Goal: Task Accomplishment & Management: Use online tool/utility

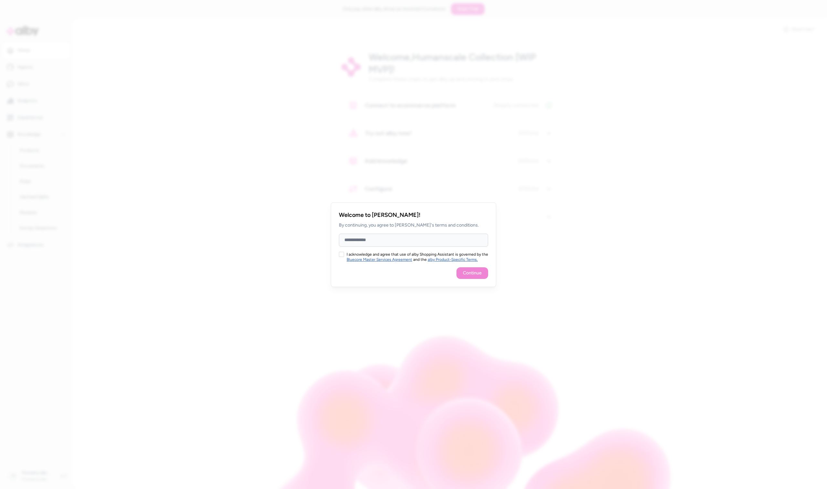
click at [385, 241] on input "Full Name" at bounding box center [413, 240] width 149 height 13
type input "**********"
click at [344, 253] on div "I acknowledge and agree that use of alby Shopping Assistant is governed by the …" at bounding box center [413, 257] width 149 height 10
click at [342, 253] on button "I acknowledge and agree that use of alby Shopping Assistant is governed by the …" at bounding box center [341, 254] width 5 height 5
click at [472, 273] on button "Continue" at bounding box center [472, 273] width 32 height 12
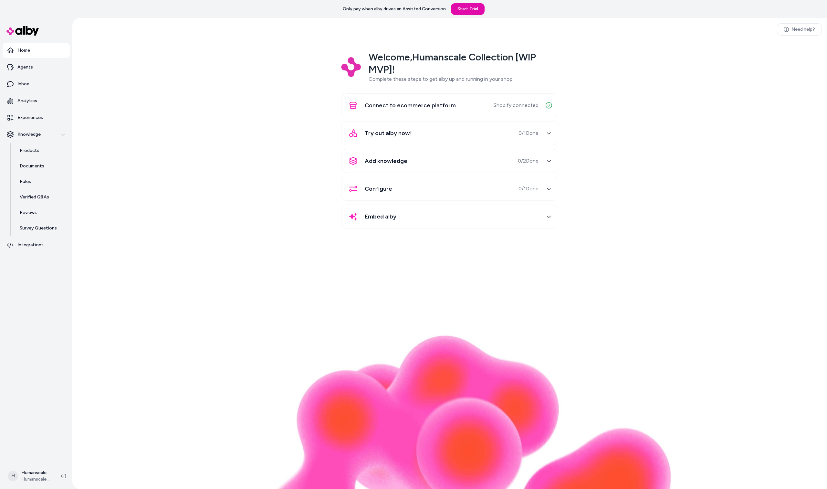
click at [460, 132] on div "Try out alby now! 0 / 1 Done" at bounding box center [441, 133] width 193 height 16
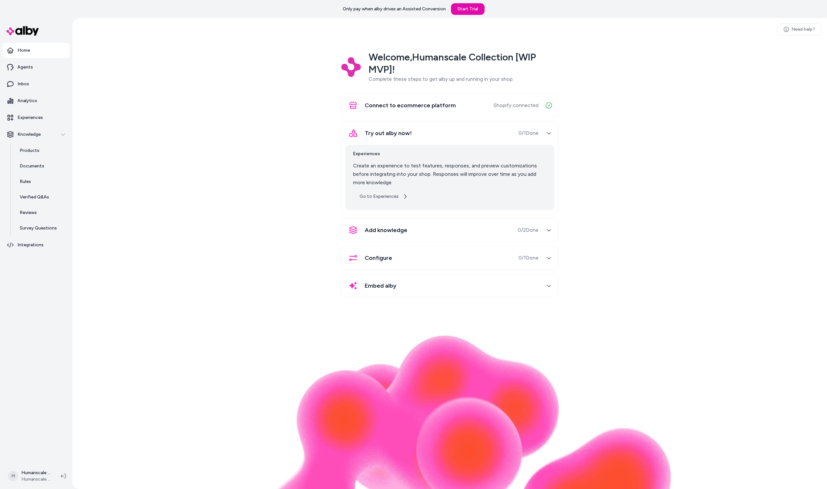
click at [383, 195] on link "Go to Experiences" at bounding box center [383, 197] width 61 height 12
click at [386, 199] on link "Go to Experiences" at bounding box center [383, 197] width 61 height 12
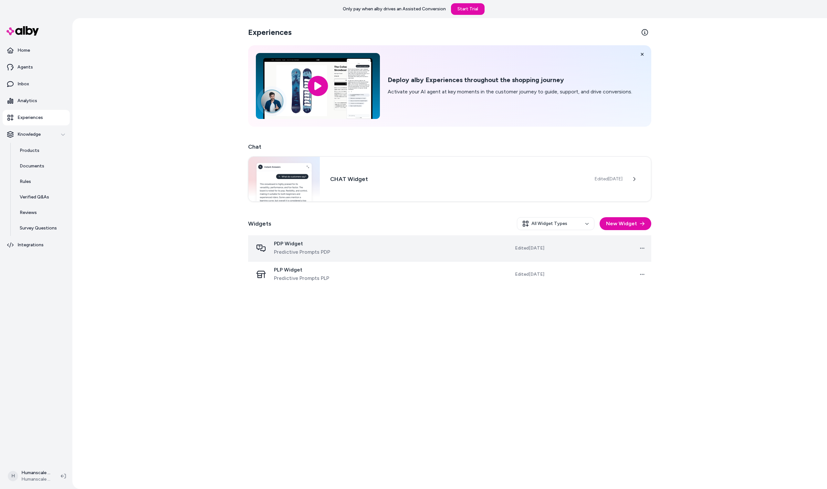
click at [447, 245] on td at bounding box center [415, 248] width 102 height 26
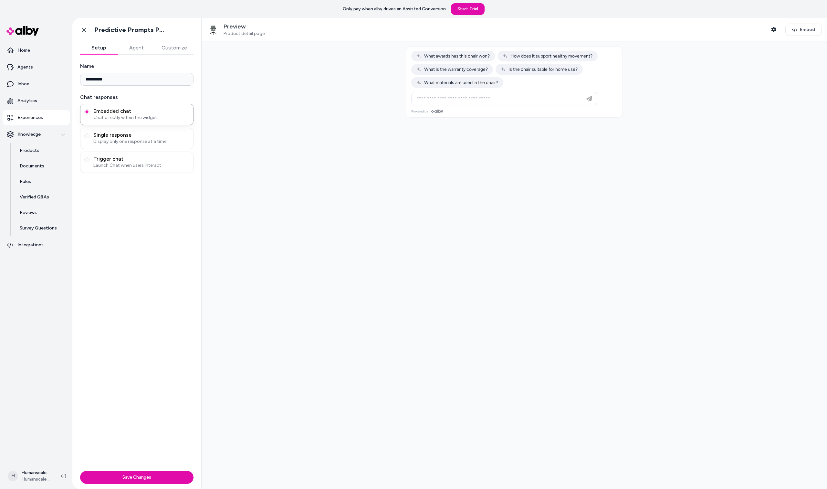
click at [137, 49] on button "Agent" at bounding box center [136, 47] width 37 height 13
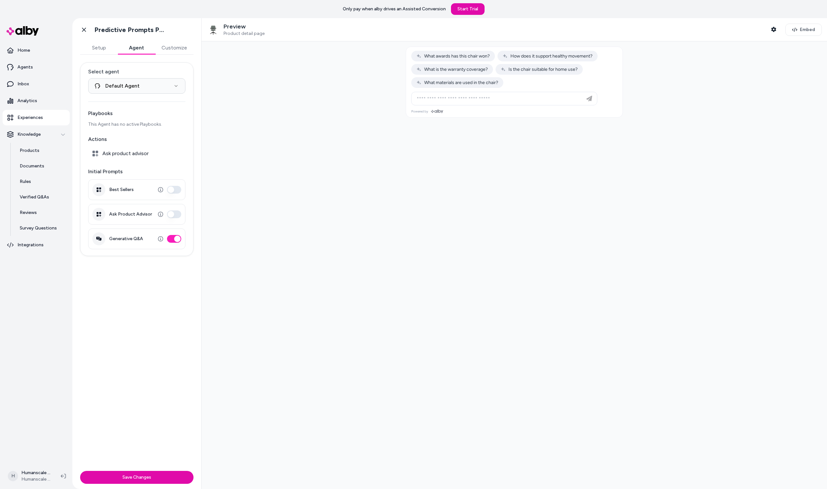
click at [184, 48] on button "Customize" at bounding box center [174, 47] width 38 height 13
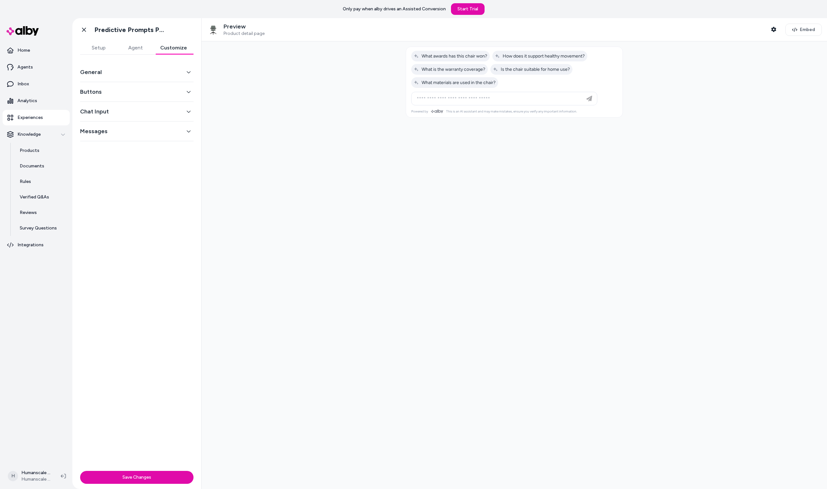
click at [157, 73] on button "General" at bounding box center [136, 71] width 113 height 9
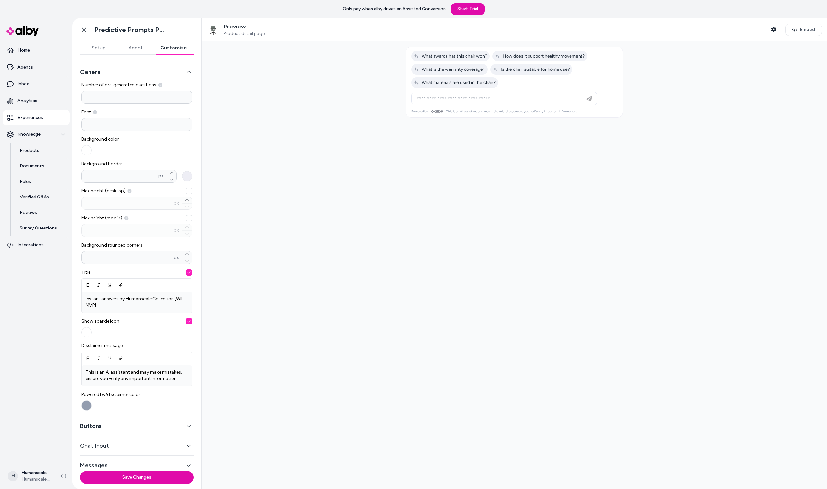
click at [126, 98] on input "*" at bounding box center [136, 97] width 111 height 13
type input "*"
click at [154, 116] on div "Font" at bounding box center [136, 120] width 111 height 22
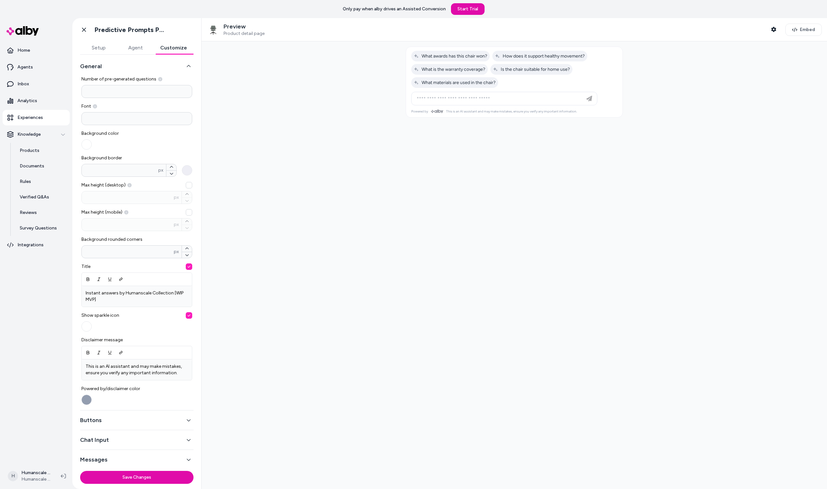
scroll to position [7, 0]
click at [137, 66] on button "General" at bounding box center [136, 64] width 113 height 9
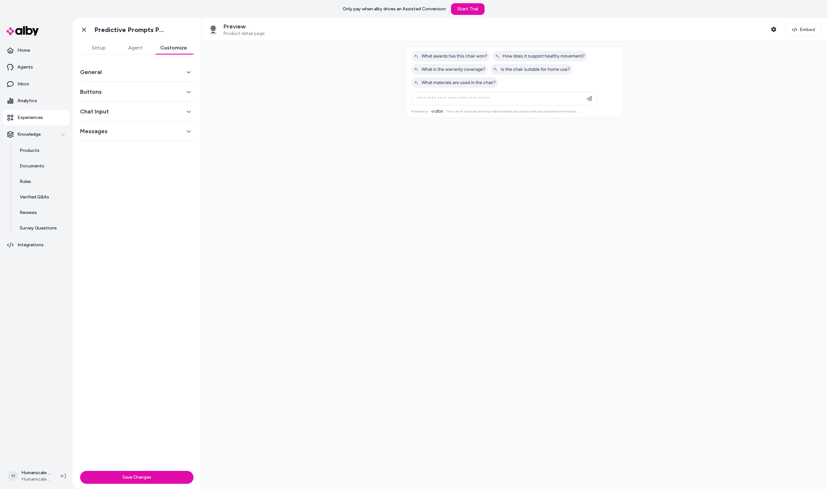
click at [139, 114] on button "Chat Input" at bounding box center [136, 111] width 113 height 9
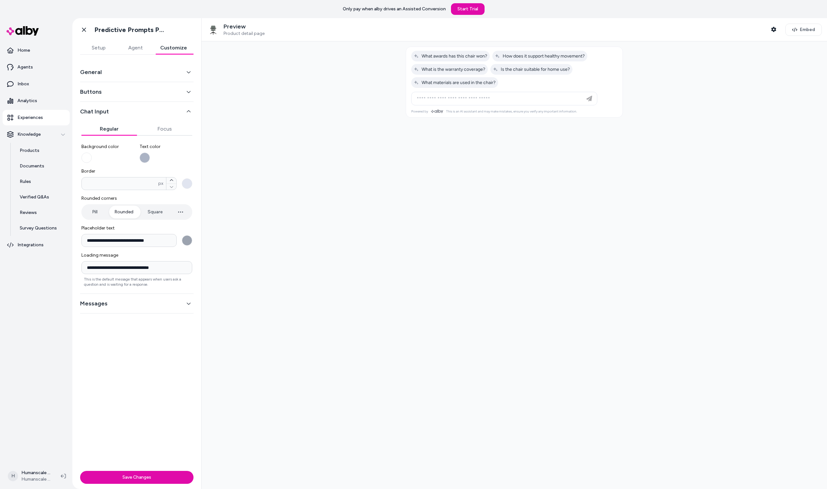
click at [140, 243] on input "**********" at bounding box center [128, 240] width 95 height 13
type input "**********"
click at [131, 475] on button "Save Changes" at bounding box center [136, 477] width 113 height 13
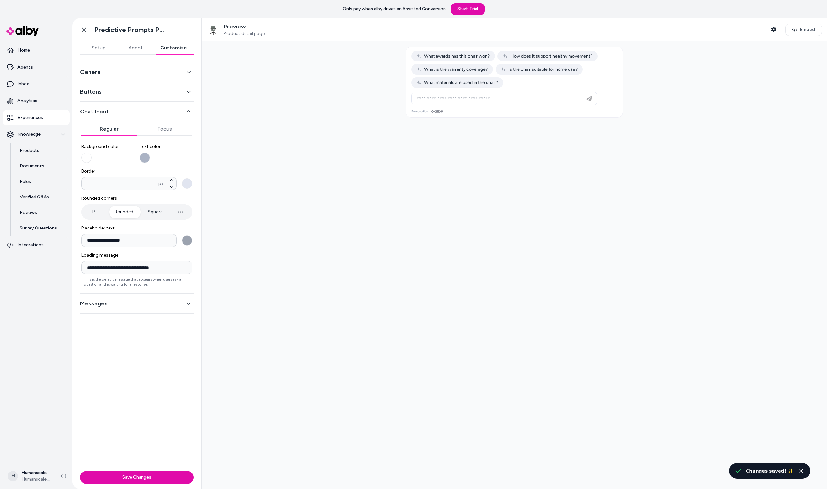
click at [119, 72] on button "General" at bounding box center [136, 71] width 113 height 9
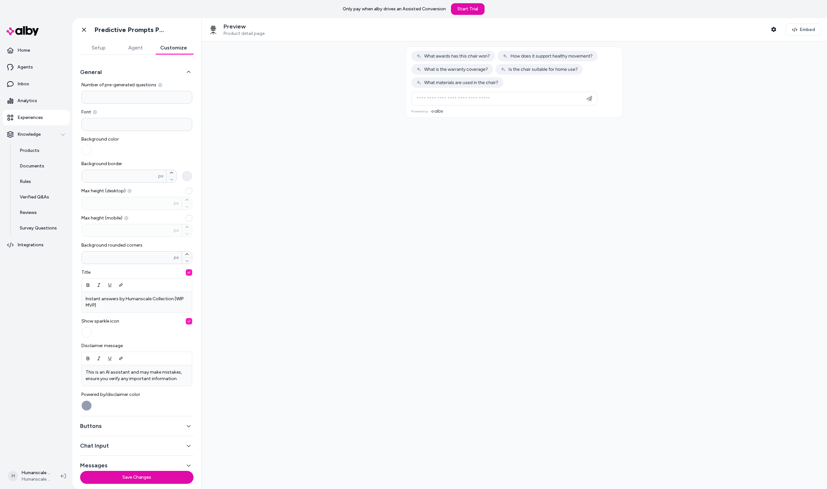
scroll to position [7, 0]
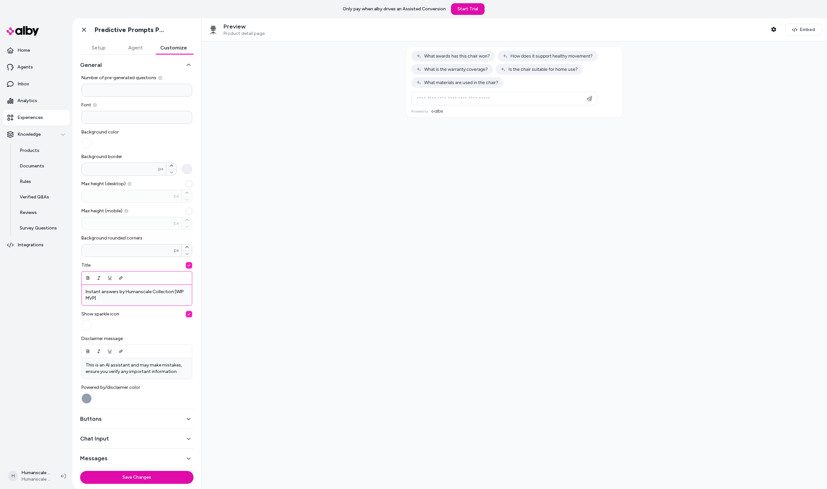
click at [124, 302] on div "Instant answers by Humanscale Collection [WIP MVP]" at bounding box center [137, 295] width 110 height 21
drag, startPoint x: 125, startPoint y: 302, endPoint x: 152, endPoint y: 292, distance: 28.8
click at [152, 292] on div "Instant answers by Humanscale Collection [WIP MVP]" at bounding box center [137, 295] width 110 height 21
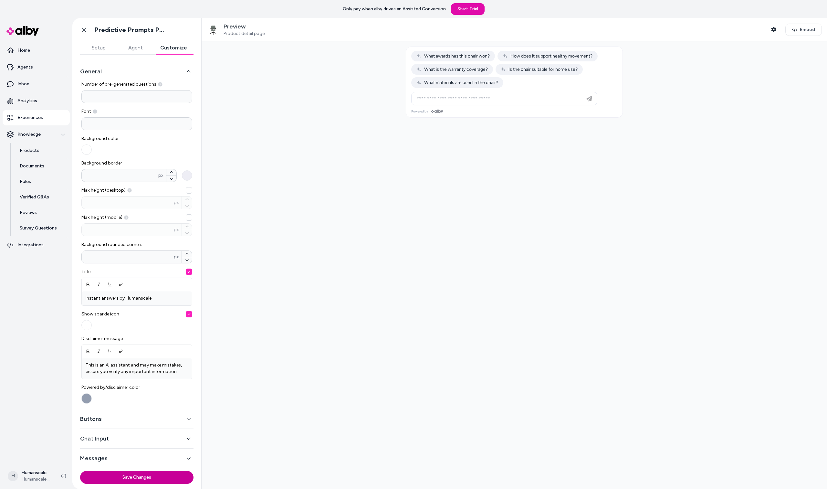
click at [157, 478] on button "Save Changes" at bounding box center [136, 477] width 113 height 13
click at [174, 371] on p "This is an AI assistant and may make mistakes, ensure you verify any important …" at bounding box center [137, 368] width 102 height 13
click at [137, 437] on button "Chat Input" at bounding box center [136, 438] width 113 height 9
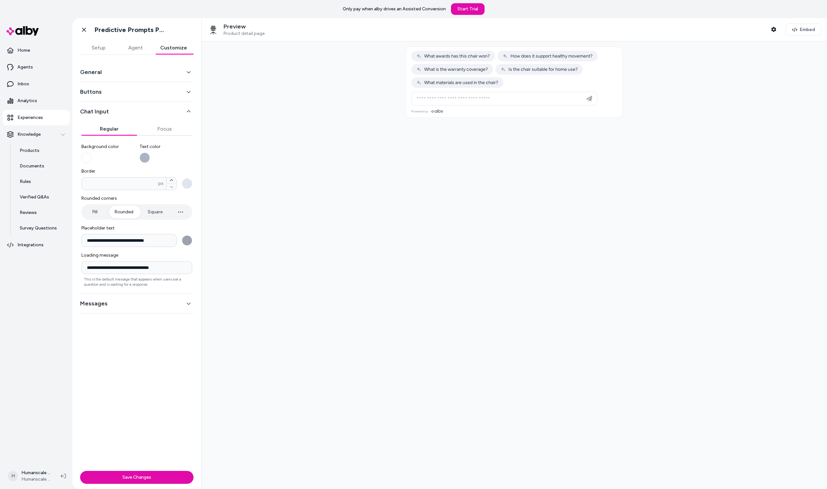
click at [134, 301] on button "Messages" at bounding box center [136, 303] width 113 height 9
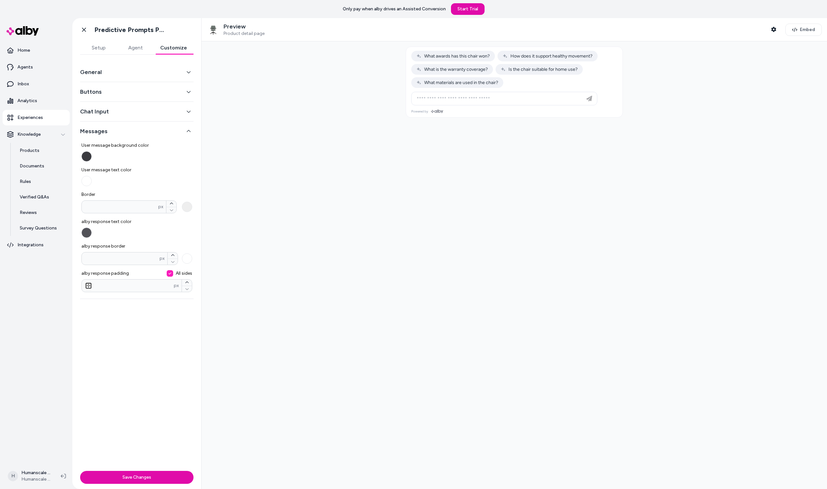
click at [139, 129] on button "Messages" at bounding box center [136, 131] width 113 height 9
click at [94, 48] on button "Setup" at bounding box center [98, 47] width 37 height 13
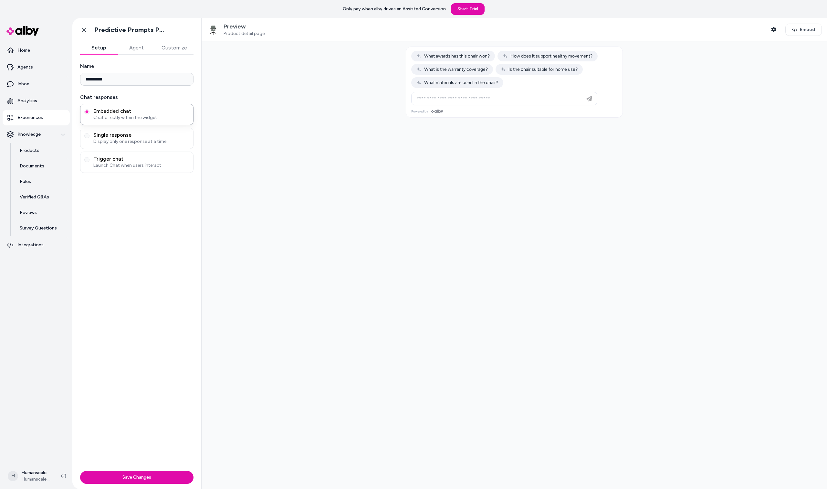
click at [137, 49] on button "Agent" at bounding box center [136, 47] width 37 height 13
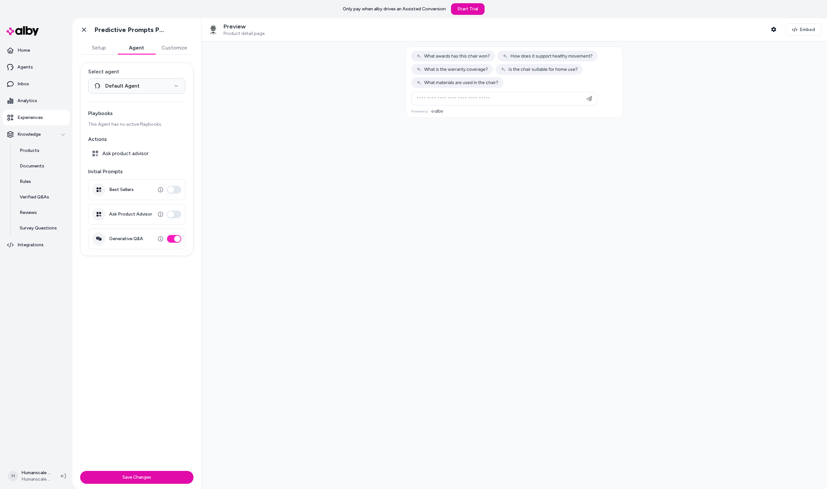
click at [173, 240] on button "Generative Q&A" at bounding box center [174, 239] width 14 height 8
click at [143, 475] on button "Save Changes" at bounding box center [136, 477] width 113 height 13
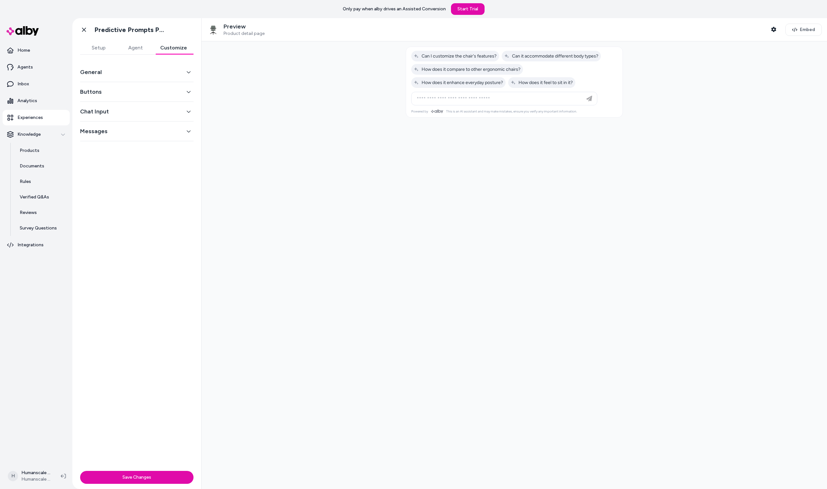
click at [179, 50] on button "Customize" at bounding box center [174, 47] width 40 height 13
click at [141, 118] on div "Chat Input" at bounding box center [136, 112] width 113 height 20
click at [115, 114] on button "Chat Input" at bounding box center [136, 111] width 113 height 9
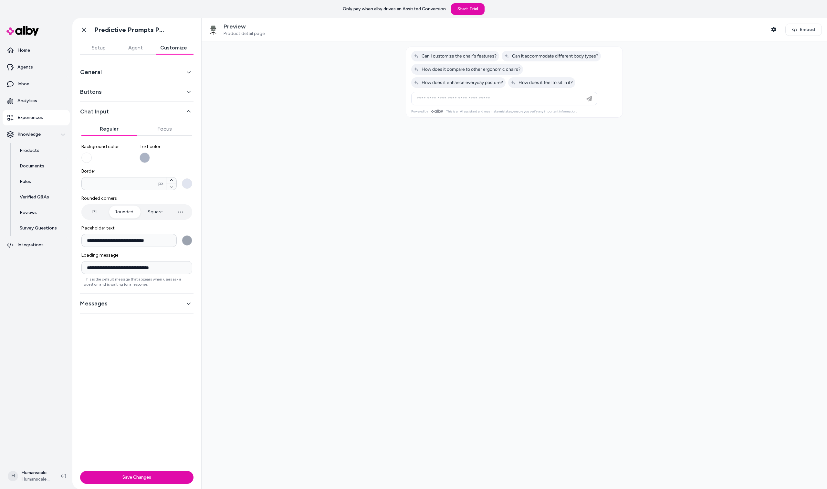
click at [138, 236] on input "**********" at bounding box center [128, 240] width 95 height 13
type input "**********"
click at [145, 476] on button "Save Changes" at bounding box center [136, 477] width 113 height 13
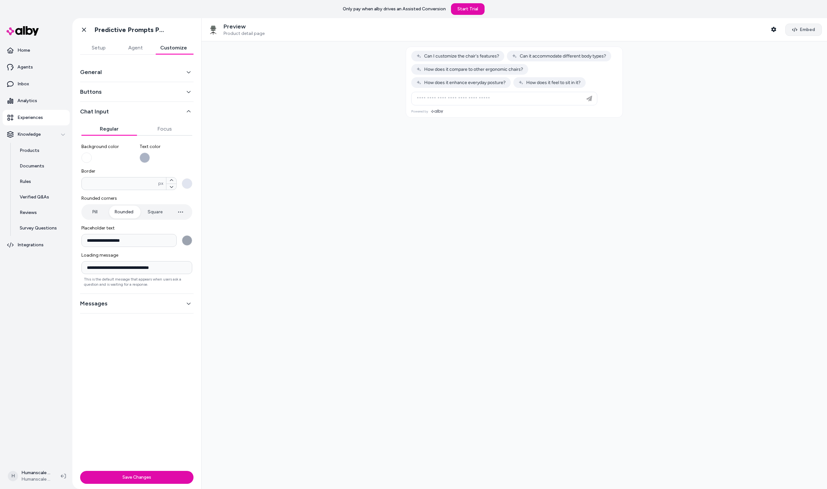
click at [804, 30] on span "Embed" at bounding box center [807, 29] width 15 height 6
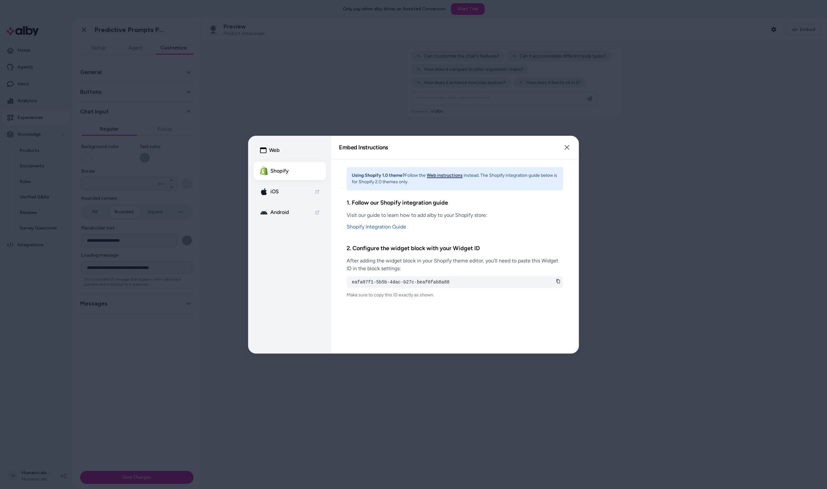
click at [449, 173] on button "Web instructions" at bounding box center [445, 175] width 36 height 6
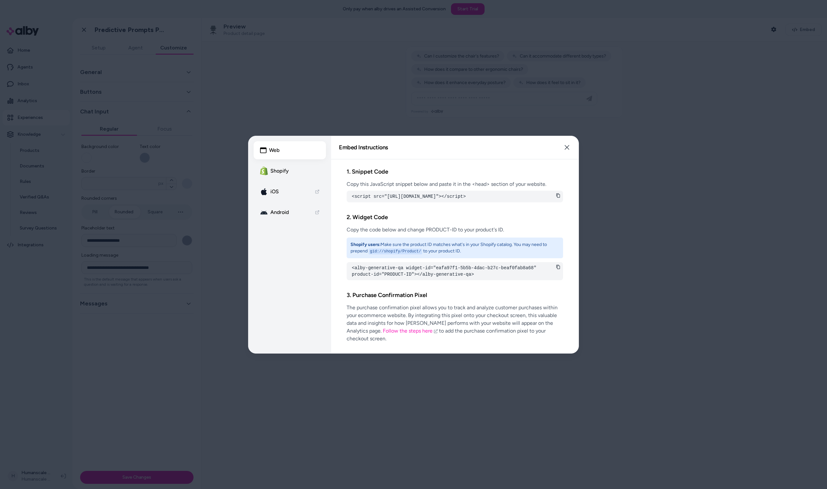
scroll to position [1, 0]
drag, startPoint x: 464, startPoint y: 203, endPoint x: 349, endPoint y: 194, distance: 115.7
click at [349, 194] on div "<script src="https://cdn.alby.net/apps/launcher/embed.js?brandId=5f273783-8138-…" at bounding box center [455, 196] width 216 height 12
click at [558, 194] on icon at bounding box center [558, 194] width 5 height 5
click at [285, 168] on button "Shopify" at bounding box center [290, 171] width 72 height 18
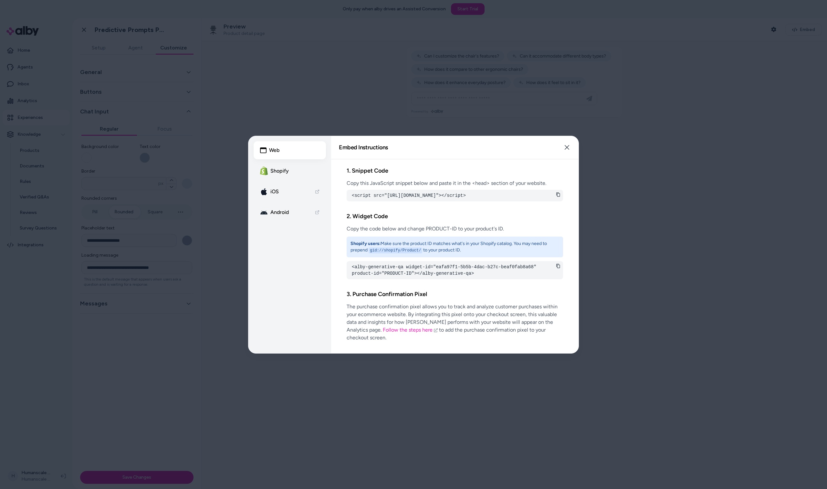
scroll to position [0, 0]
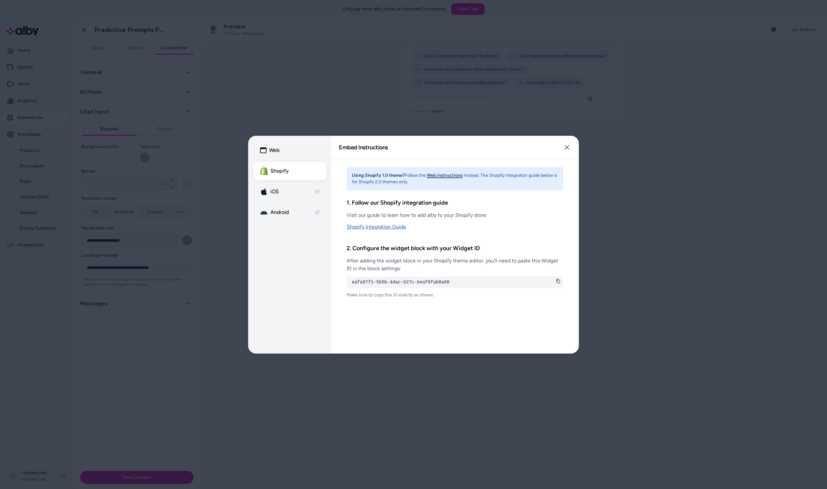
click at [372, 227] on link "Shopify Integration Guide" at bounding box center [455, 227] width 216 height 8
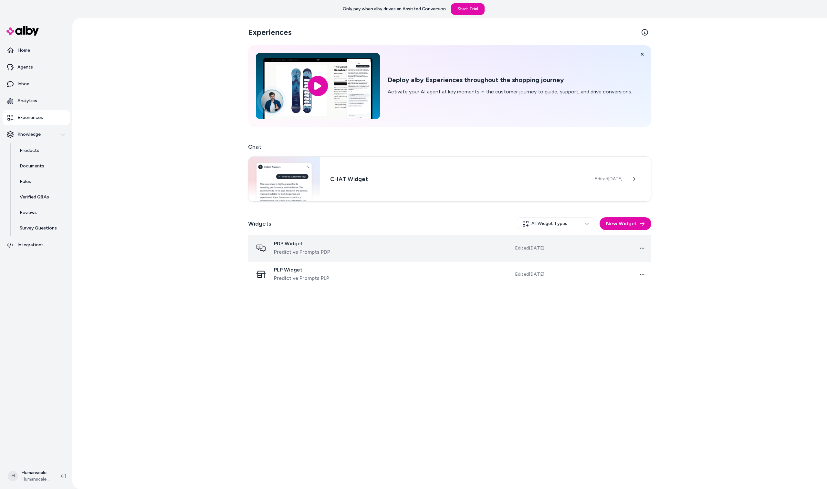
click at [428, 249] on td at bounding box center [415, 248] width 102 height 26
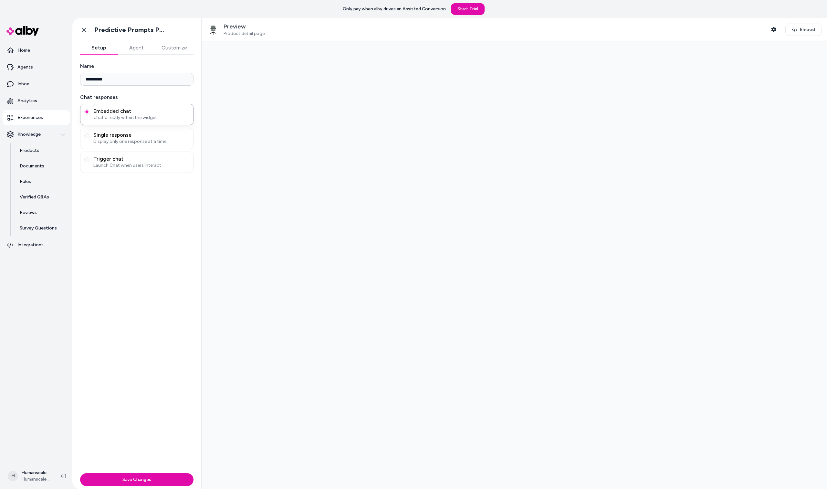
click at [647, 247] on div at bounding box center [514, 264] width 625 height 447
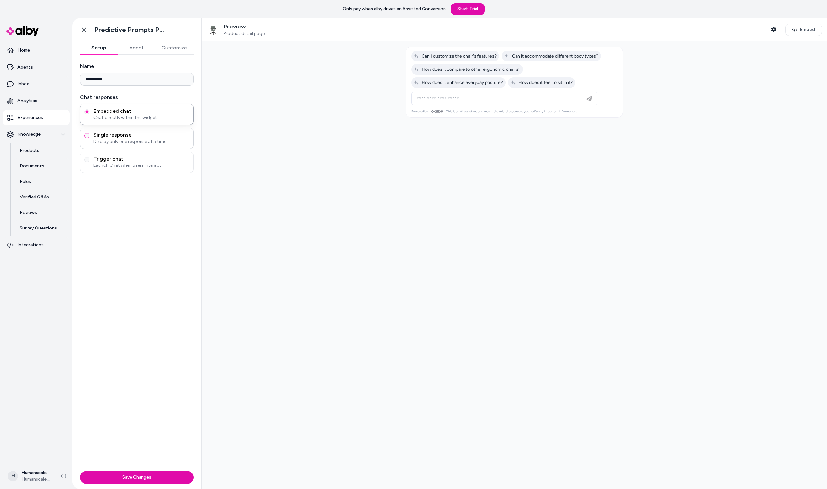
click at [86, 135] on button "Single response Display only one response at a time" at bounding box center [86, 135] width 5 height 5
click at [149, 479] on button "Save Changes" at bounding box center [136, 477] width 113 height 13
click at [104, 166] on span "Launch Chat when users interact" at bounding box center [141, 165] width 96 height 6
click at [89, 162] on button "Trigger chat Launch Chat when users interact" at bounding box center [86, 159] width 5 height 5
click at [89, 135] on button "Single response Display only one response at a time" at bounding box center [86, 135] width 5 height 5
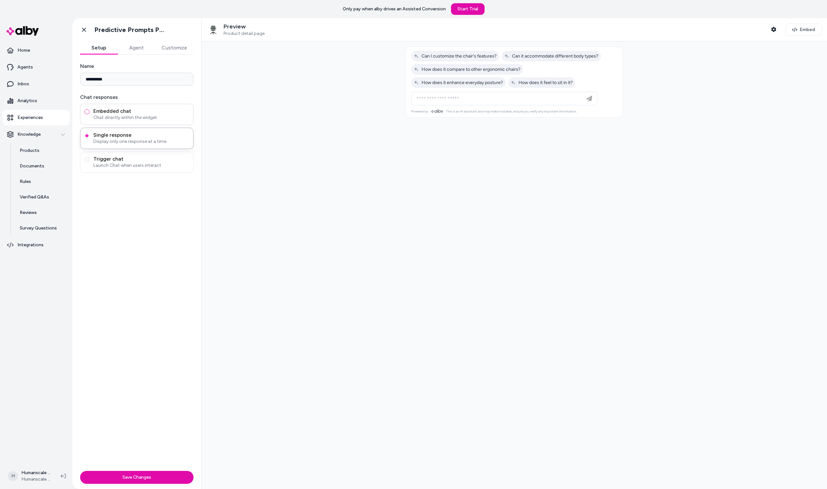
click at [87, 110] on button "Embedded chat Chat directly within the widget" at bounding box center [86, 111] width 5 height 5
click at [159, 480] on button "Save Changes" at bounding box center [136, 477] width 113 height 13
click at [136, 46] on button "Agent" at bounding box center [136, 47] width 37 height 13
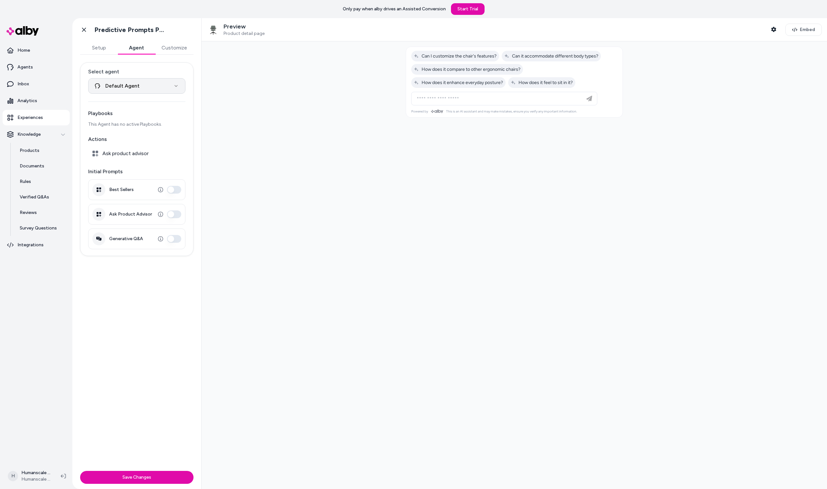
click at [141, 84] on html "**********" at bounding box center [413, 244] width 827 height 489
click at [177, 43] on button "Customize" at bounding box center [174, 47] width 38 height 13
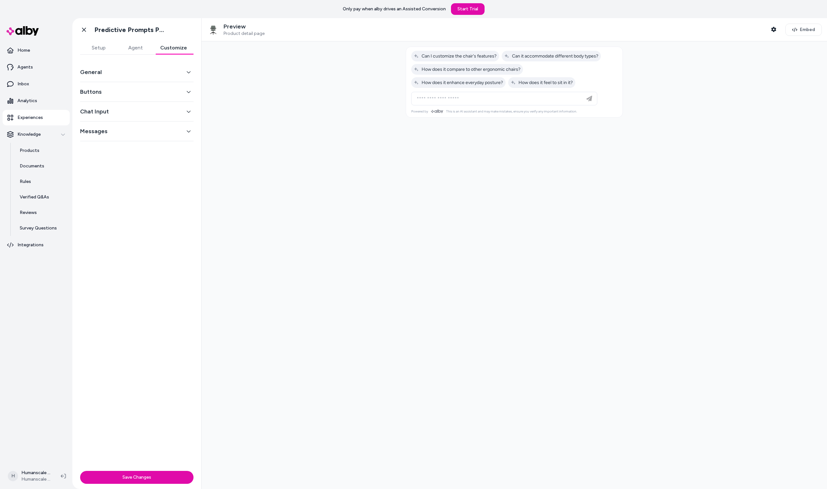
click at [138, 72] on button "General" at bounding box center [136, 71] width 113 height 9
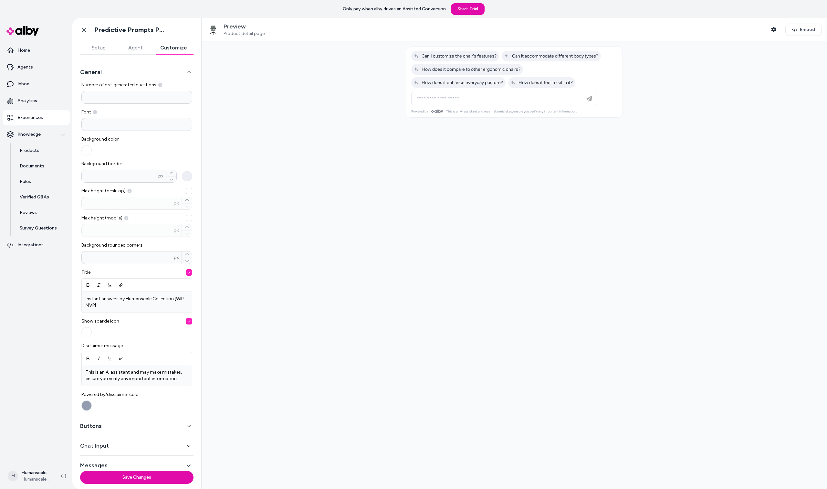
click at [112, 95] on input "*" at bounding box center [136, 97] width 111 height 13
type input "*"
click at [160, 478] on button "Save Changes" at bounding box center [136, 477] width 113 height 13
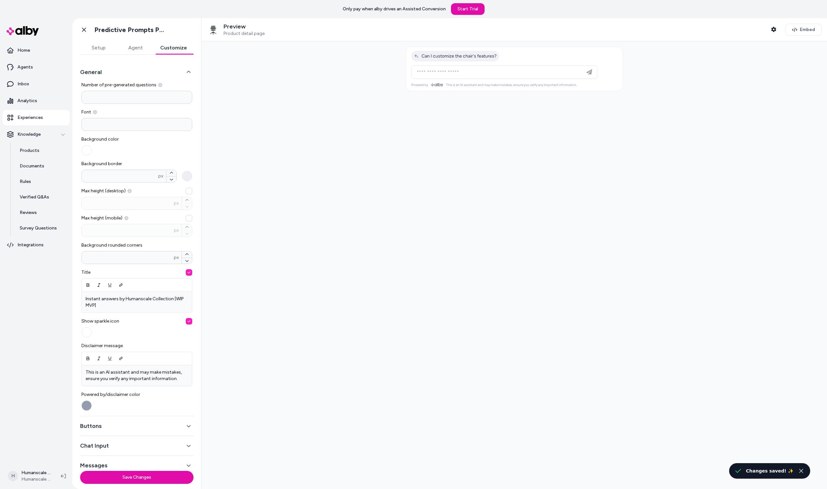
click at [97, 102] on input "*" at bounding box center [136, 97] width 111 height 13
type input "*"
click at [146, 478] on button "Save Changes" at bounding box center [136, 477] width 113 height 13
click at [100, 97] on input "*" at bounding box center [136, 97] width 111 height 13
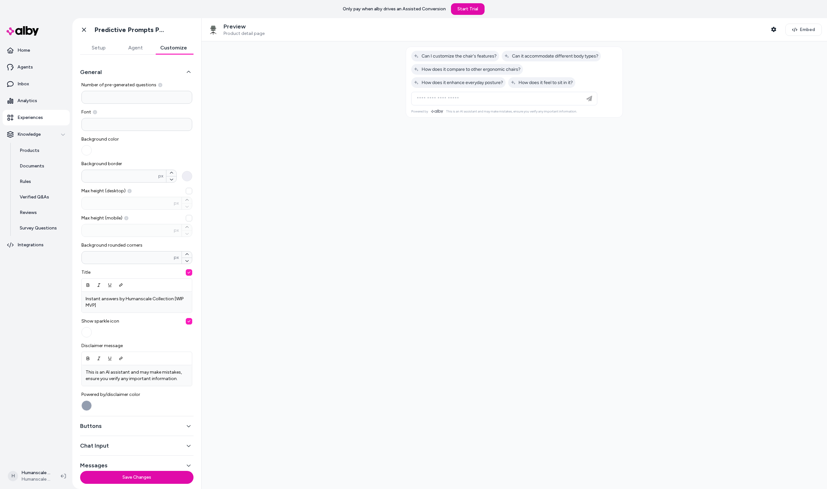
type input "*"
click at [155, 473] on button "Save Changes" at bounding box center [136, 477] width 113 height 13
drag, startPoint x: 145, startPoint y: 306, endPoint x: 151, endPoint y: 298, distance: 10.2
click at [151, 298] on p "Instant answers by Humanscale Collection [WIP MVP]" at bounding box center [137, 302] width 102 height 13
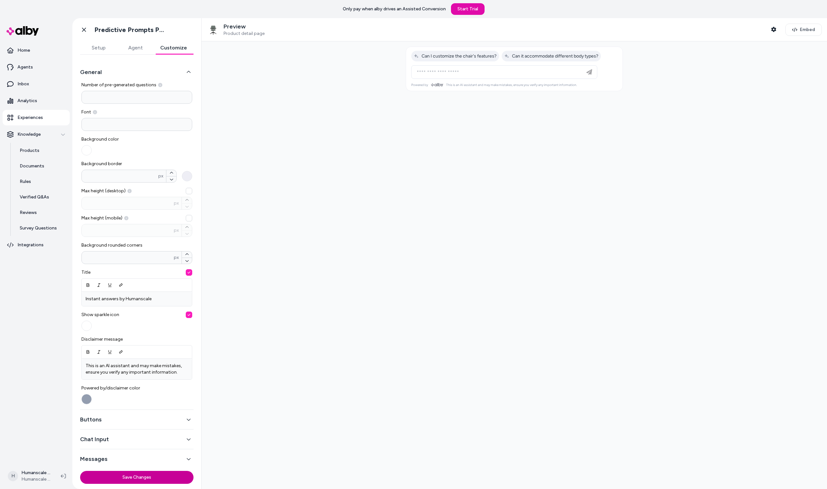
click at [142, 479] on button "Save Changes" at bounding box center [136, 477] width 113 height 13
click at [803, 32] on span "Embed" at bounding box center [807, 29] width 15 height 6
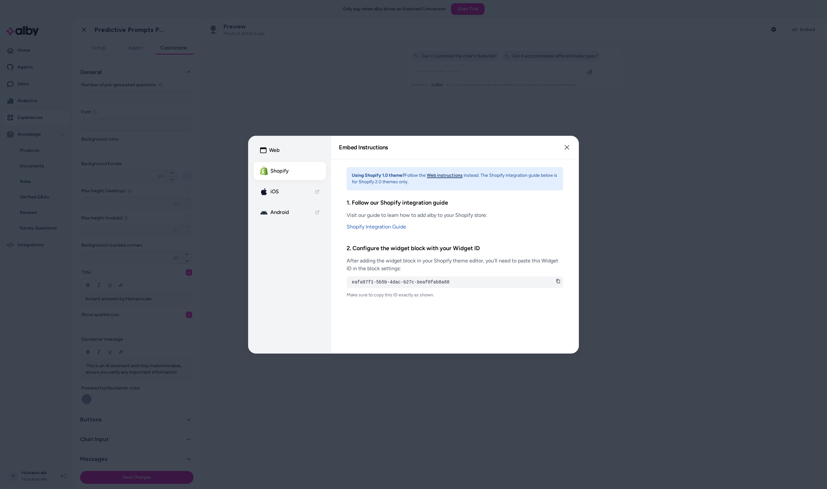
click at [559, 279] on icon at bounding box center [558, 281] width 5 height 5
click at [568, 146] on icon "button" at bounding box center [566, 147] width 5 height 5
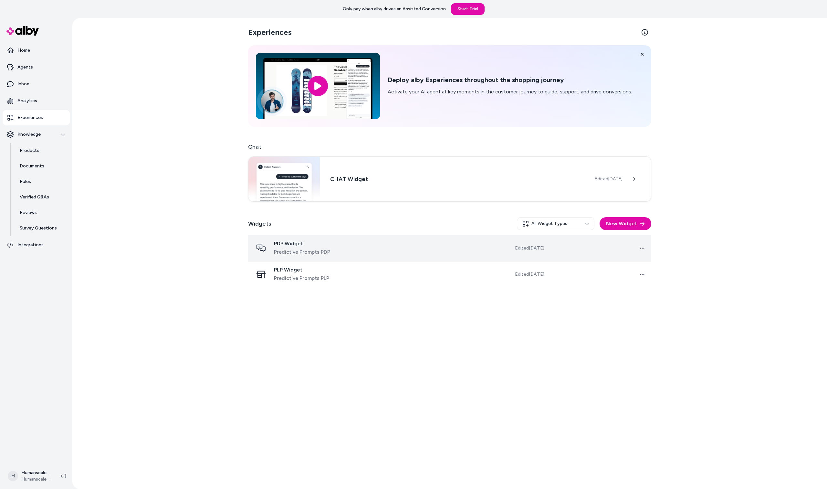
click at [377, 247] on td at bounding box center [415, 248] width 102 height 26
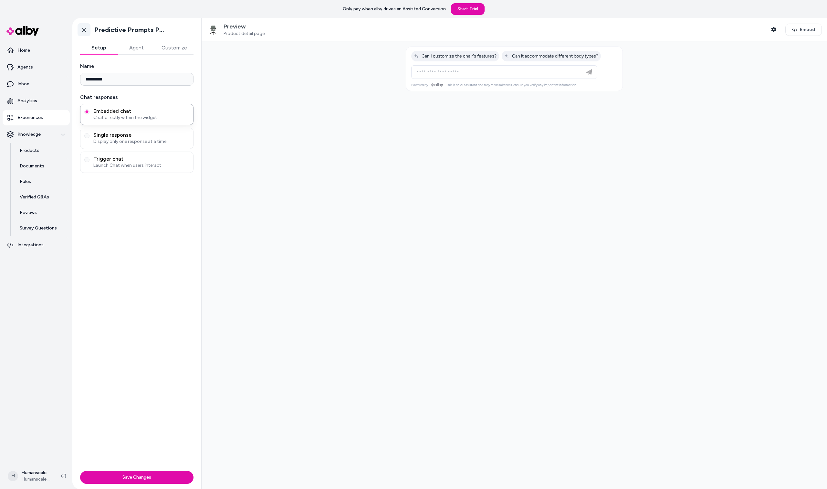
click at [84, 31] on icon at bounding box center [84, 29] width 6 height 6
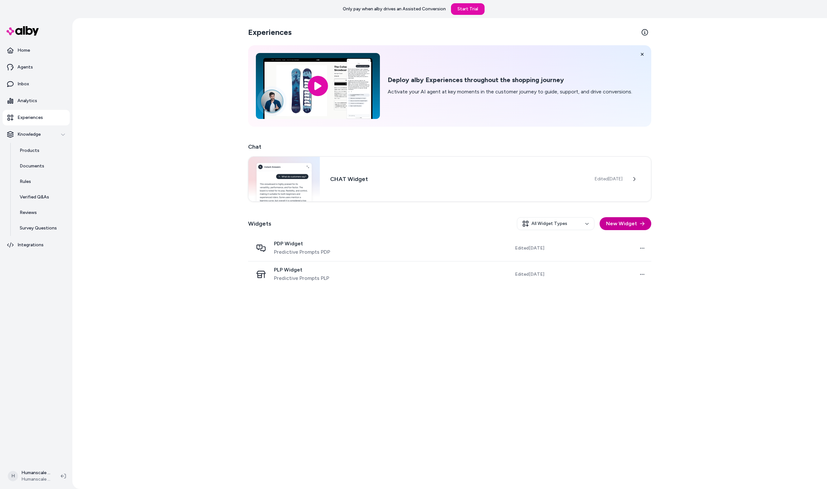
click at [623, 228] on button "New Widget" at bounding box center [625, 223] width 52 height 13
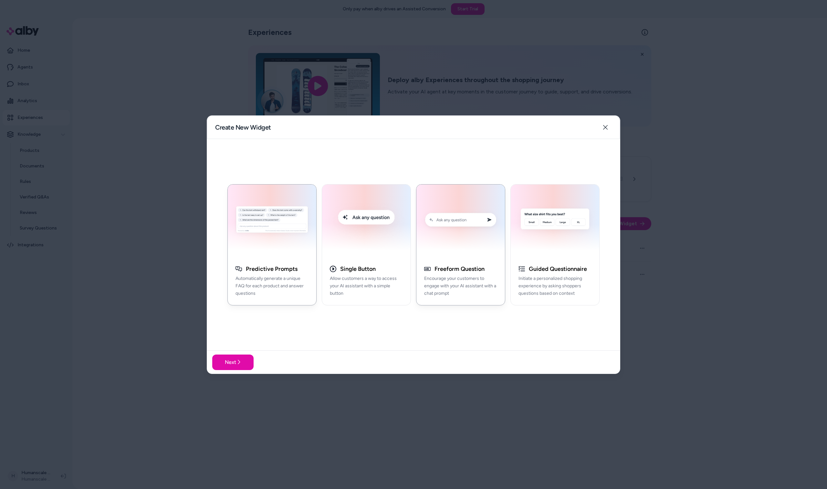
click at [457, 232] on img "button" at bounding box center [460, 220] width 81 height 65
click at [241, 368] on button "Next" at bounding box center [232, 362] width 41 height 16
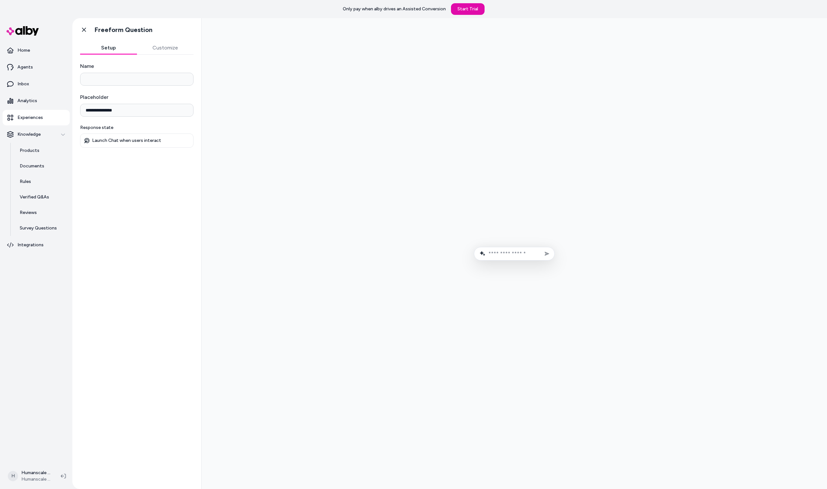
click at [115, 80] on input "Name" at bounding box center [136, 79] width 113 height 13
type input "**********"
click at [162, 48] on button "Customize" at bounding box center [165, 47] width 57 height 13
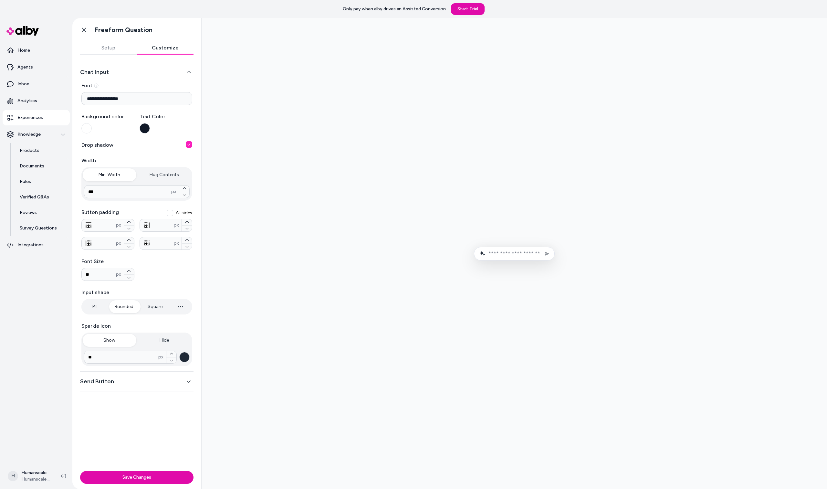
click at [123, 44] on button "Setup" at bounding box center [108, 47] width 57 height 13
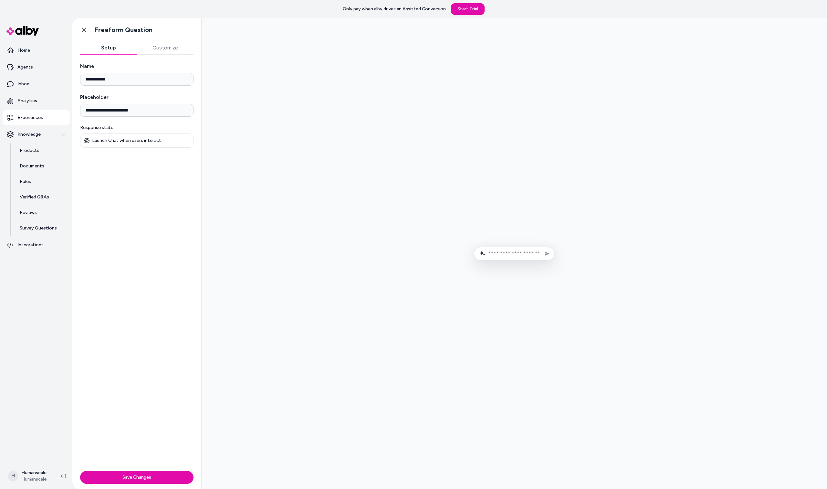
click at [118, 111] on input "**********" at bounding box center [136, 110] width 113 height 13
type input "**********"
click at [160, 48] on button "Customize" at bounding box center [165, 47] width 57 height 13
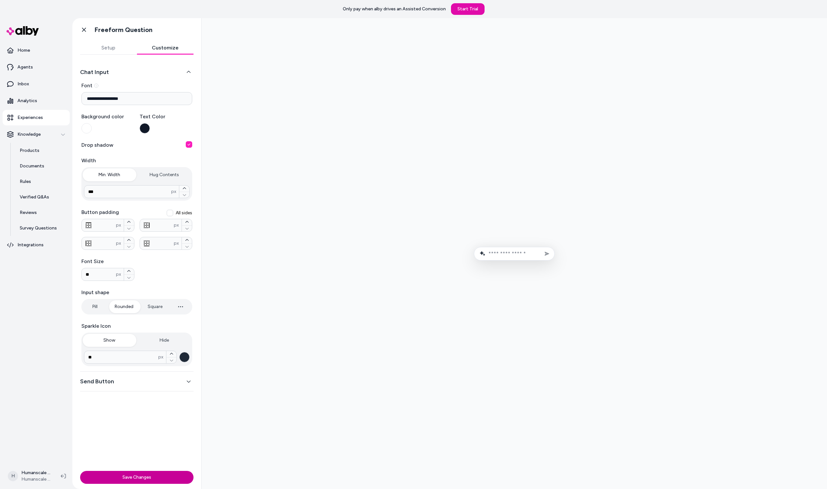
click at [141, 472] on button "Save Changes" at bounding box center [136, 477] width 113 height 13
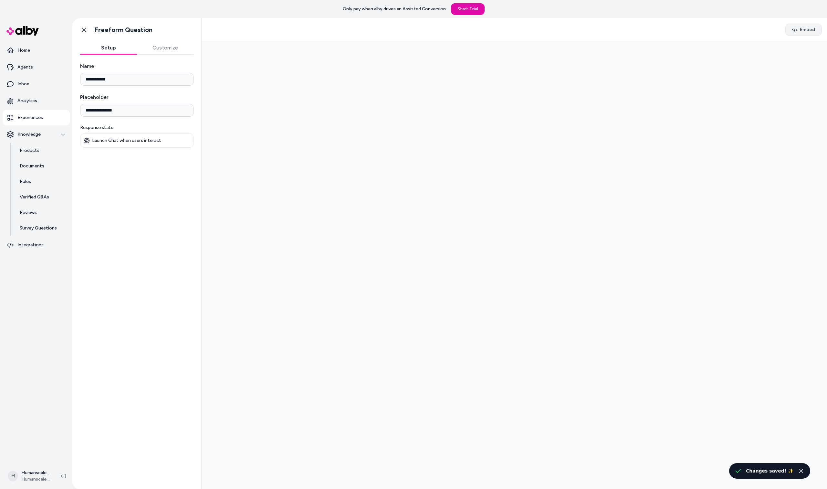
click at [805, 30] on span "Embed" at bounding box center [807, 29] width 15 height 6
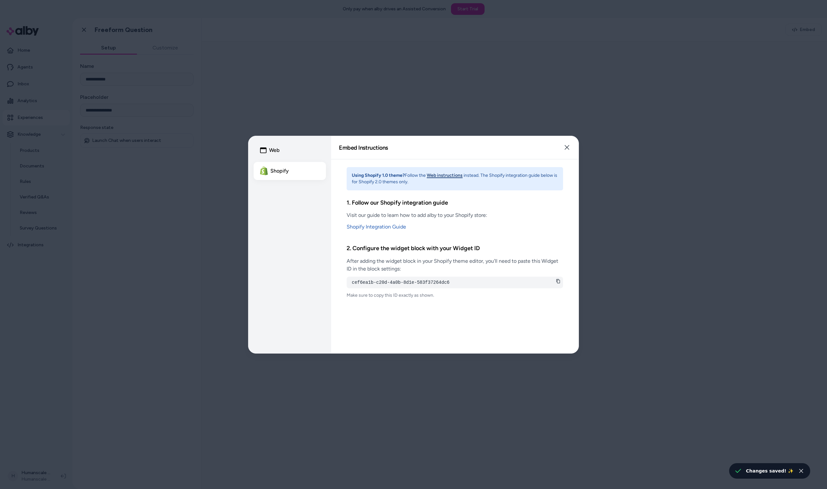
click at [554, 282] on pre "cef6ea1b-c20d-4a0b-8d1e-583f37264dc6" at bounding box center [455, 282] width 206 height 6
click at [558, 280] on icon at bounding box center [558, 281] width 5 height 5
